Goal: Information Seeking & Learning: Learn about a topic

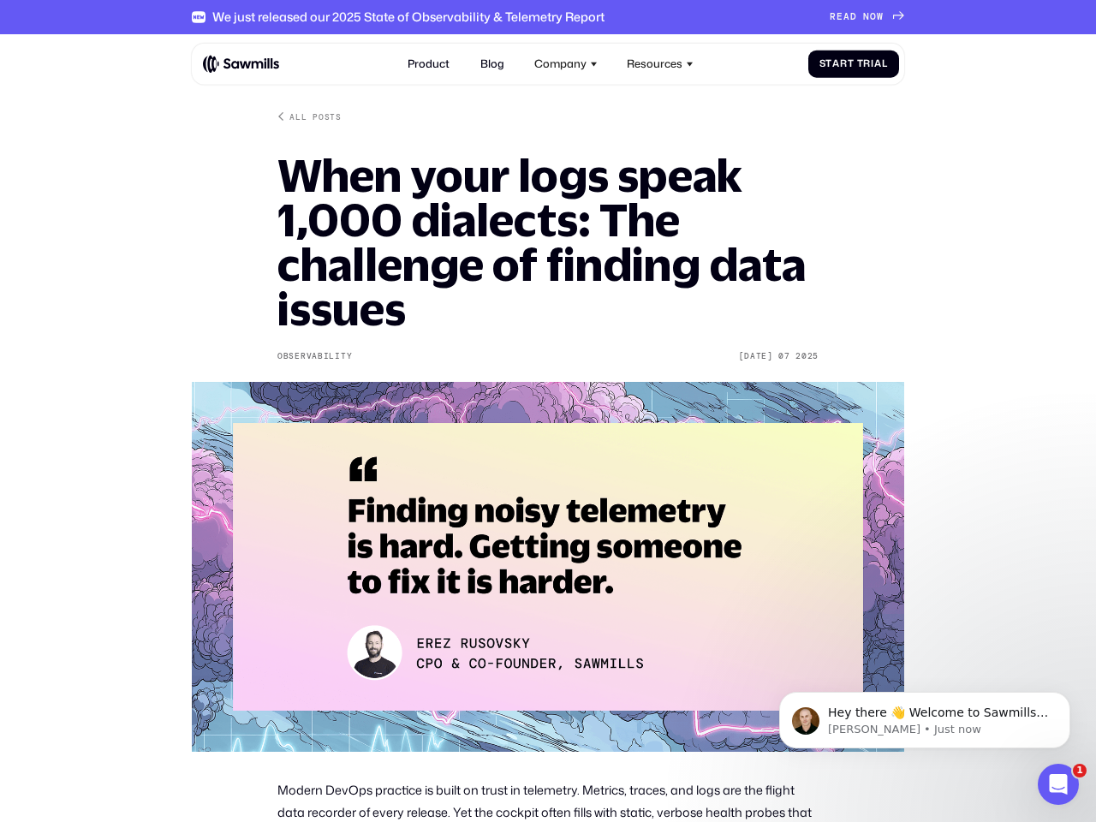
click at [566, 63] on div "Company" at bounding box center [560, 63] width 52 height 13
click at [660, 63] on div "Resources" at bounding box center [655, 63] width 56 height 13
click at [925, 720] on span "Hey there 👋 Welcome to Sawmills. The smart telemetry management platform that s…" at bounding box center [938, 755] width 220 height 98
